Goal: Ask a question: Seek information or help from site administrators or community

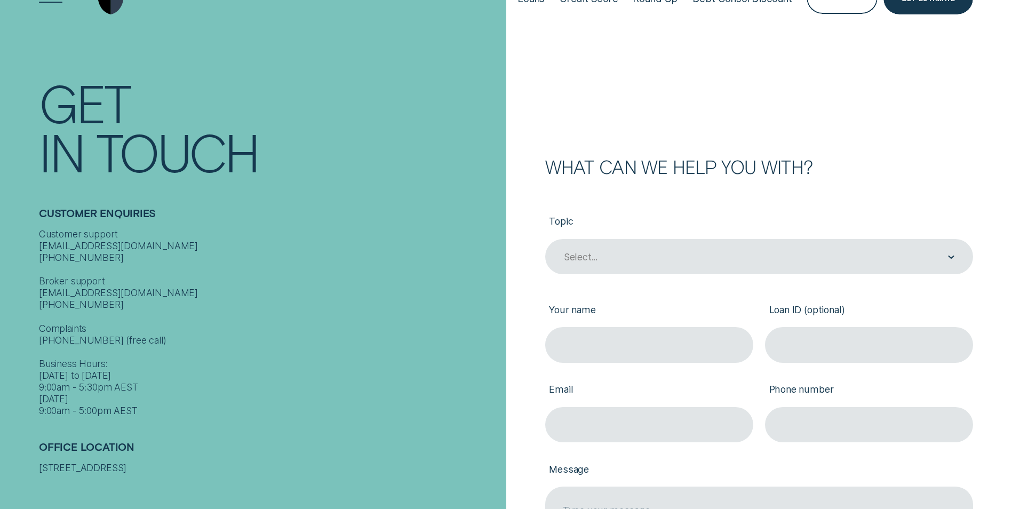
scroll to position [107, 0]
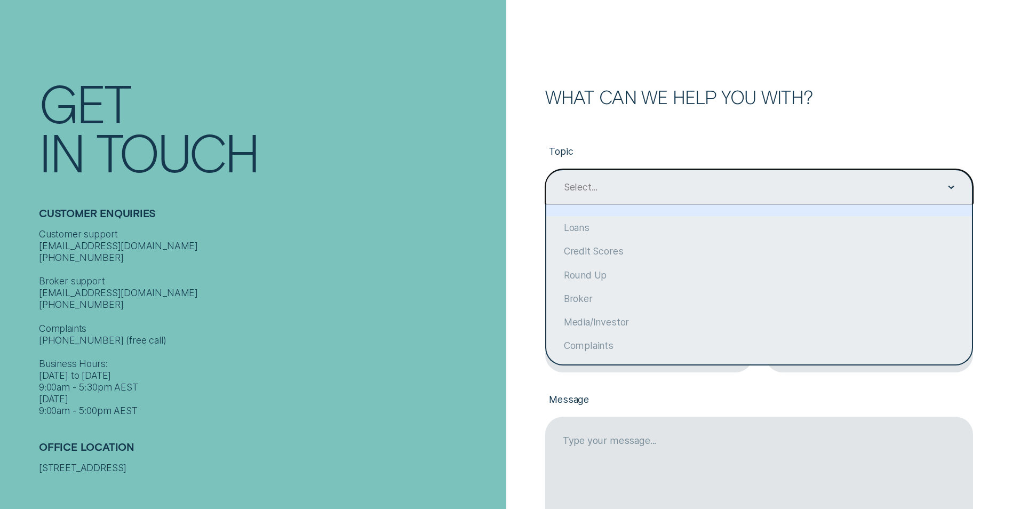
click at [601, 192] on div "Select..." at bounding box center [759, 186] width 392 height 13
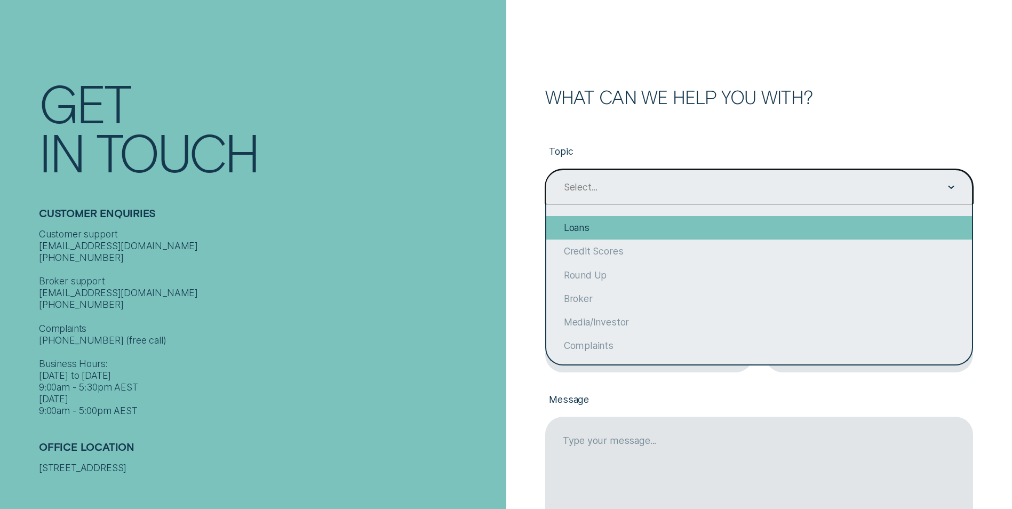
click at [591, 231] on div "Loans" at bounding box center [759, 227] width 426 height 23
type input "Loans"
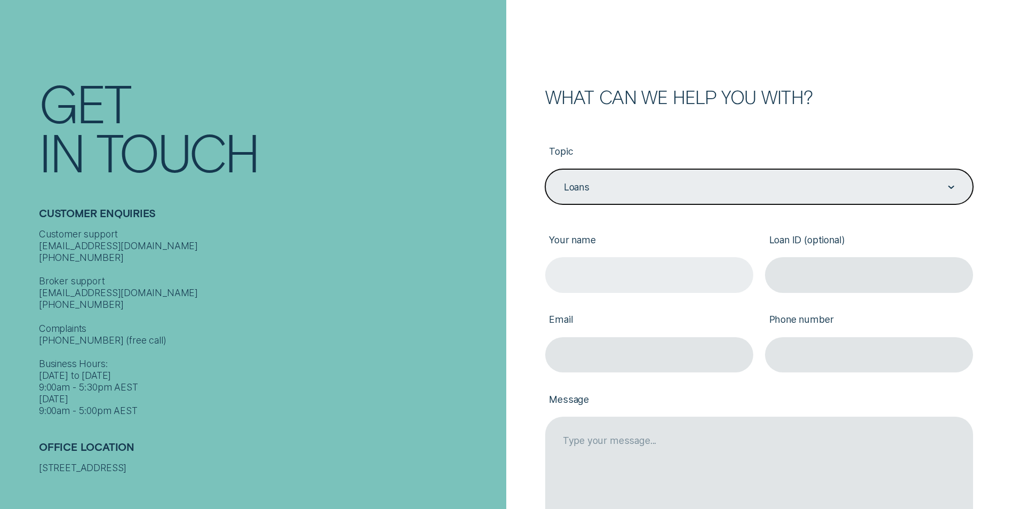
click at [597, 266] on input "Your name" at bounding box center [649, 274] width 208 height 35
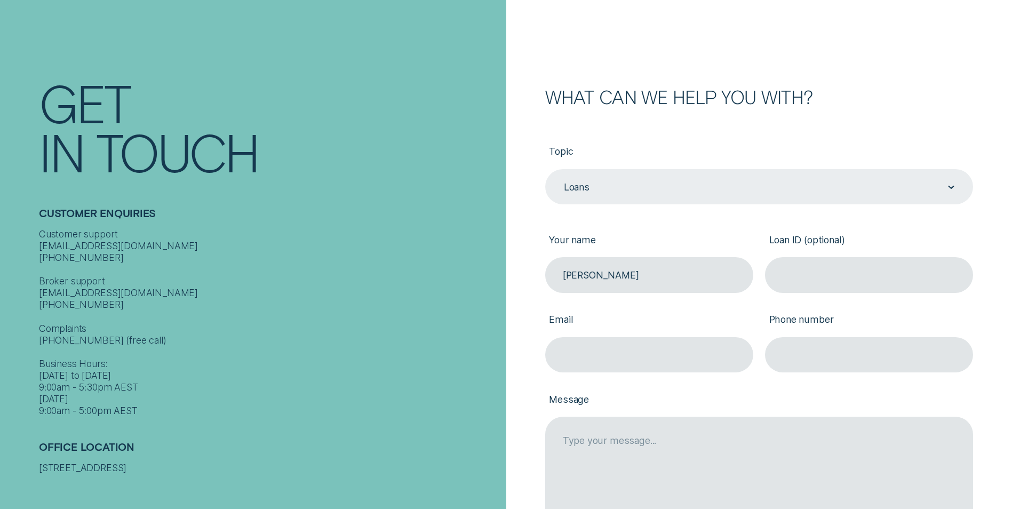
type input "[PERSON_NAME]"
click at [629, 236] on label "Your name" at bounding box center [649, 241] width 208 height 33
click at [629, 257] on input "[PERSON_NAME]" at bounding box center [649, 274] width 208 height 35
click at [599, 354] on input "Email" at bounding box center [649, 354] width 208 height 35
type input "[EMAIL_ADDRESS][DOMAIN_NAME]"
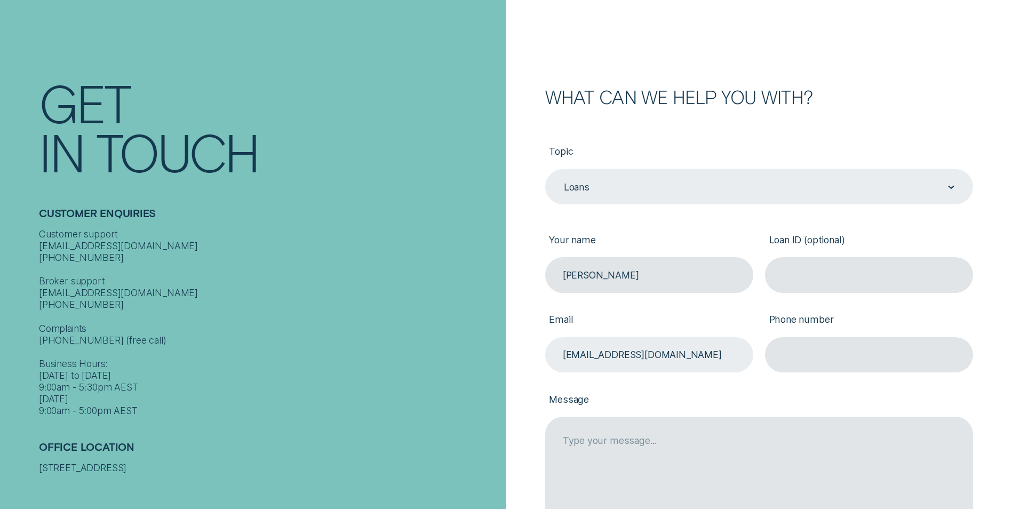
type input "0431608854"
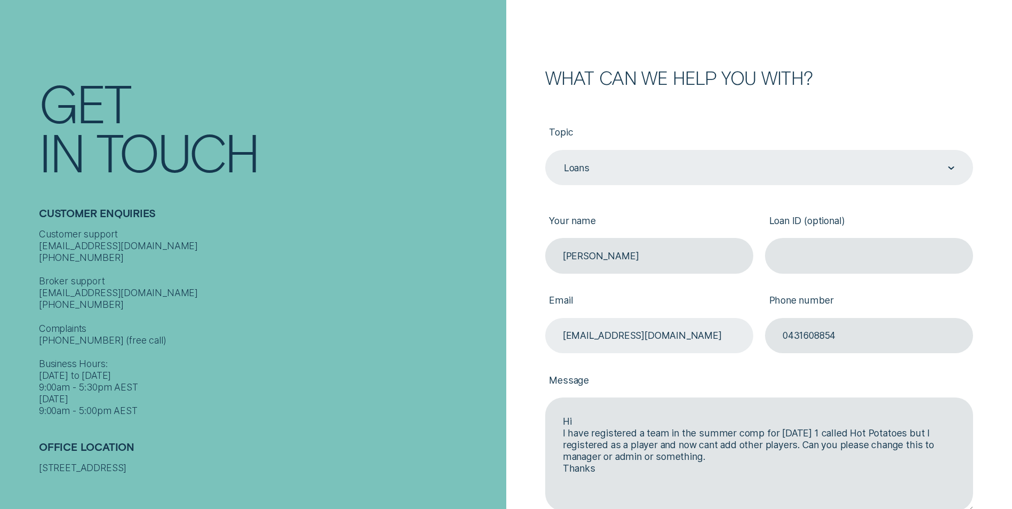
scroll to position [160, 0]
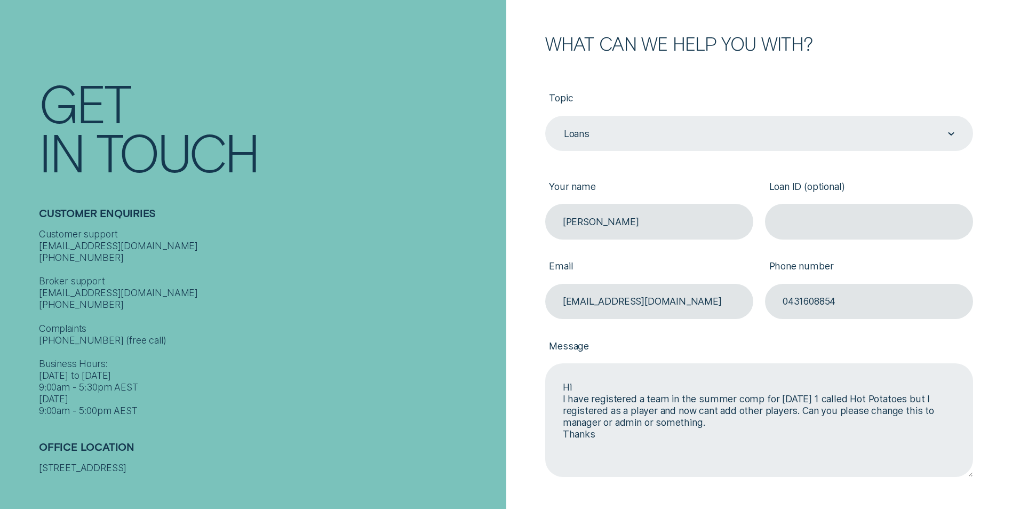
drag, startPoint x: 616, startPoint y: 434, endPoint x: 551, endPoint y: 382, distance: 83.9
click at [551, 382] on textarea "Hi I have registered a team in the summer comp for [DATE] 1 called Hot Potatoes…" at bounding box center [759, 419] width 428 height 113
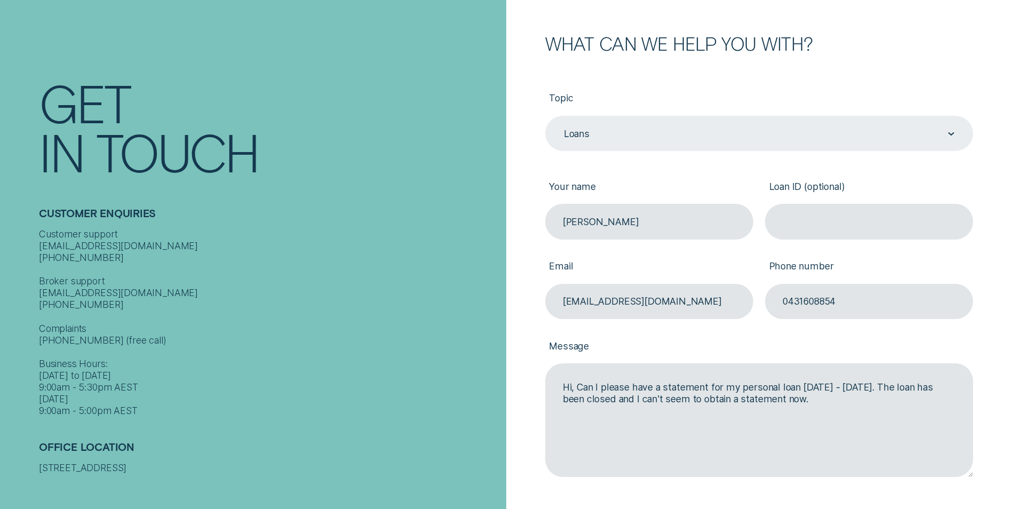
type textarea "Hi, Can I please have a statement for my personal loan [DATE] - [DATE]. The loa…"
click at [832, 222] on input "Loan ID (optional)" at bounding box center [869, 221] width 208 height 35
paste input "476929"
type input "476929"
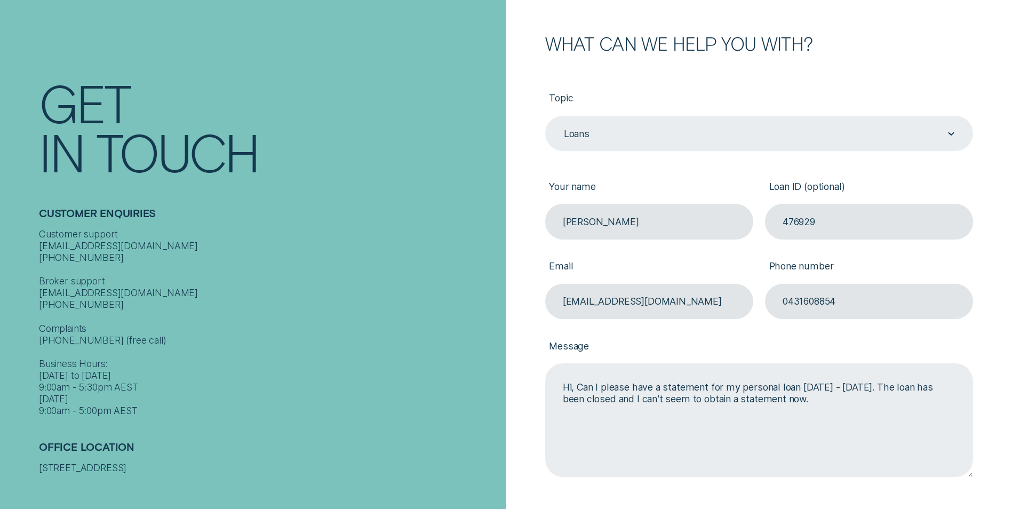
drag, startPoint x: 915, startPoint y: 388, endPoint x: 757, endPoint y: 387, distance: 158.0
click at [757, 387] on textarea "Hi, Can I please have a statement for my personal loan [DATE] - [DATE]. The loa…" at bounding box center [759, 419] width 428 height 113
click at [860, 399] on textarea "Hi, Can I please have a statement for my personal loan [DATE] - [DATE]. The loa…" at bounding box center [759, 419] width 428 height 113
click at [894, 407] on textarea "Hi, Can I please have a statement for my personal loan [DATE] - [DATE]. The loa…" at bounding box center [759, 419] width 428 height 113
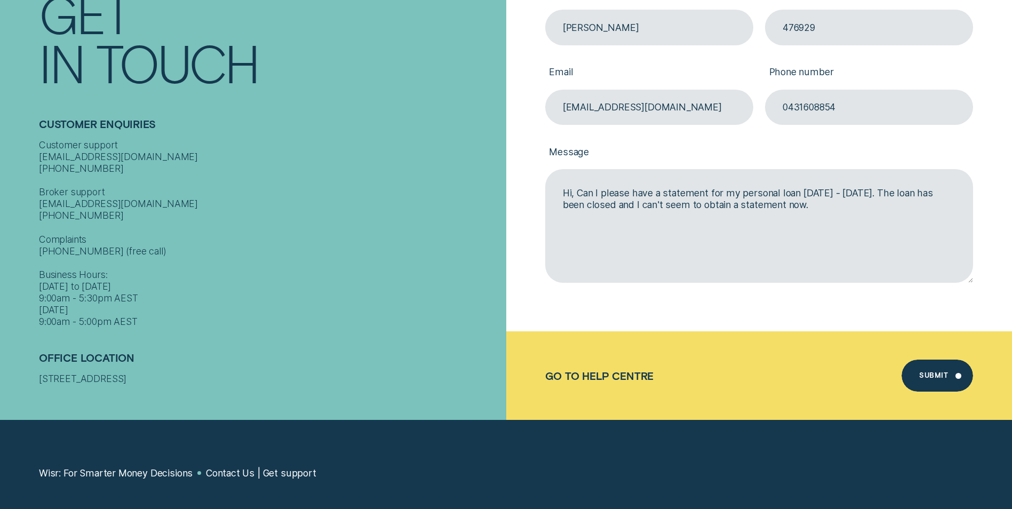
scroll to position [374, 0]
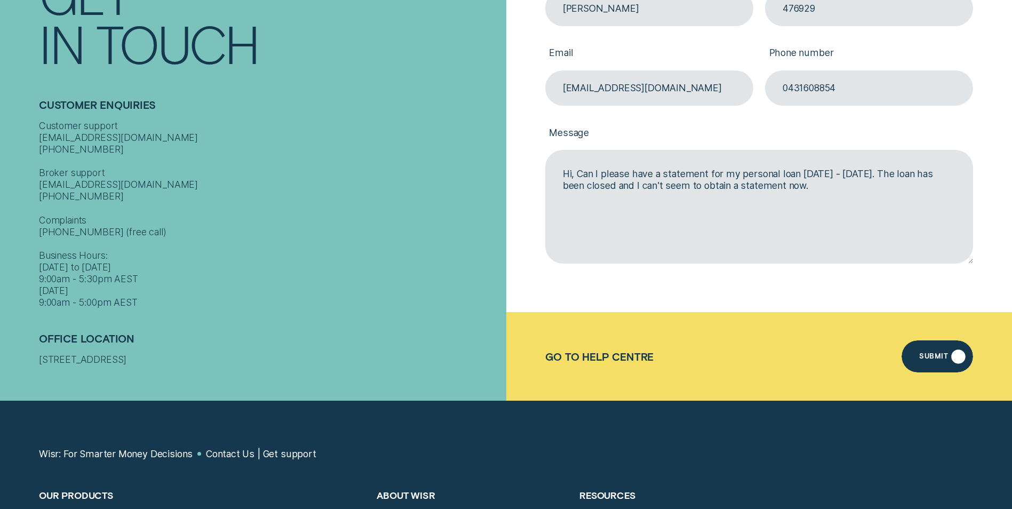
click at [938, 356] on div "Submit" at bounding box center [933, 358] width 29 height 6
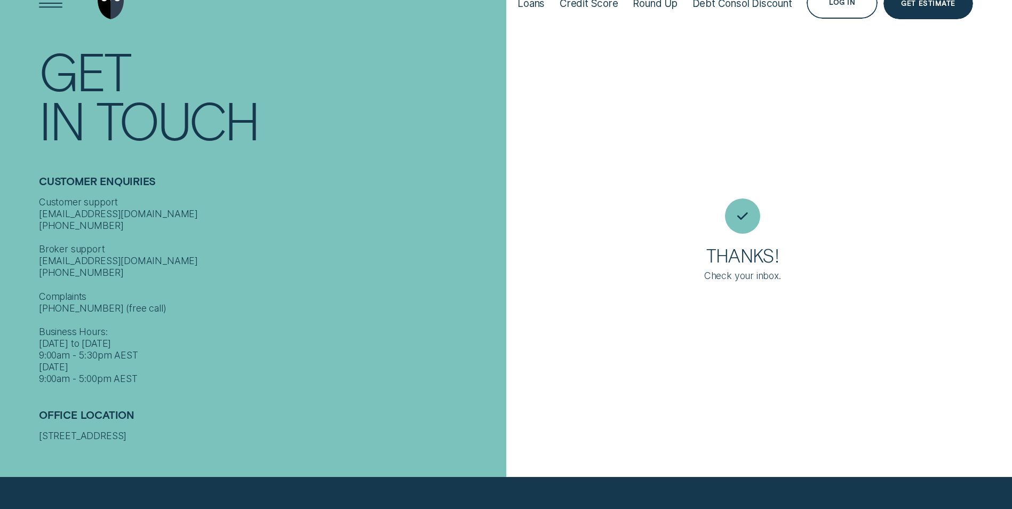
scroll to position [0, 0]
